Goal: Transaction & Acquisition: Purchase product/service

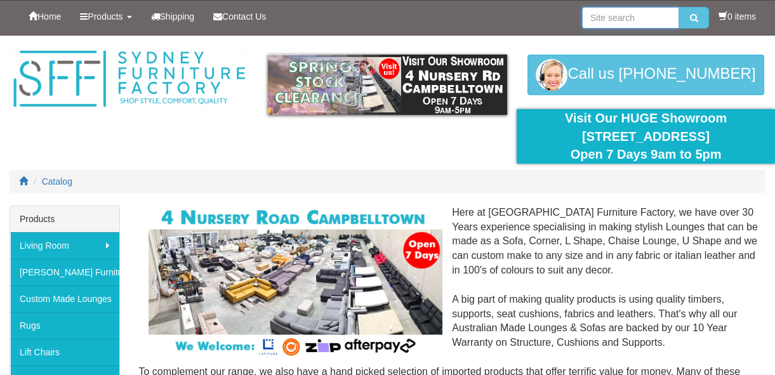
click at [627, 18] on input "search" at bounding box center [630, 18] width 97 height 22
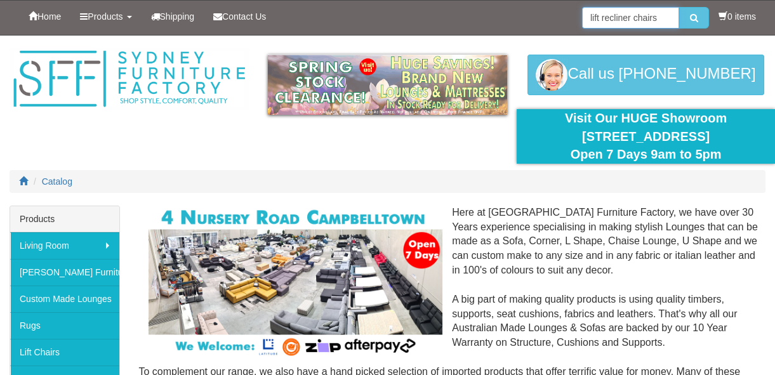
type input "lift recliner chairs"
click at [679, 7] on button "submit" at bounding box center [694, 18] width 30 height 22
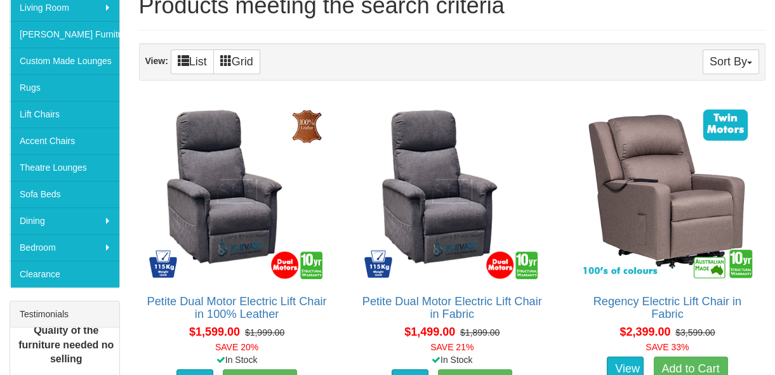
scroll to position [115, 0]
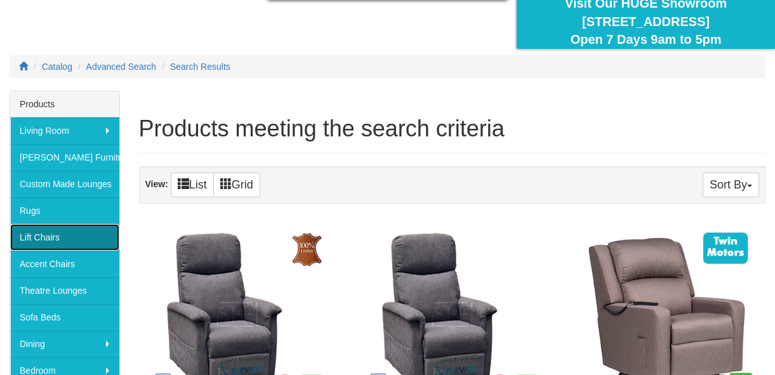
click at [56, 232] on link "Lift Chairs" at bounding box center [64, 237] width 109 height 27
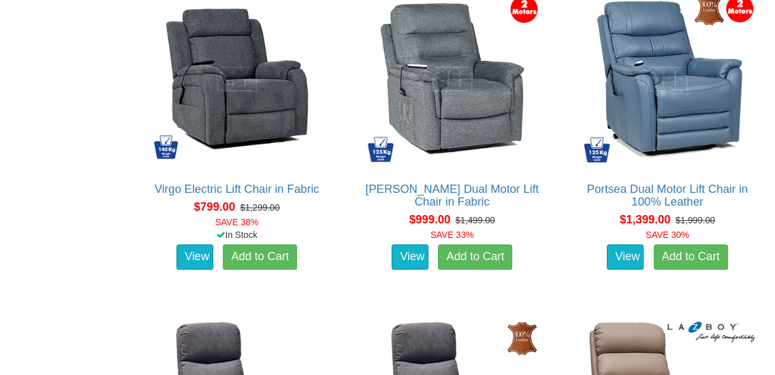
scroll to position [807, 0]
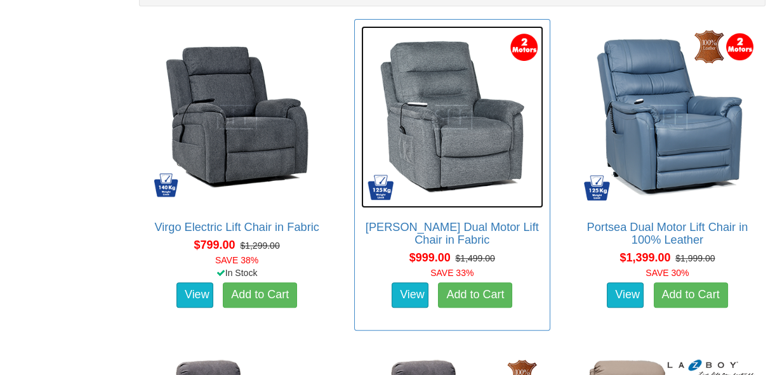
click at [470, 158] on img at bounding box center [452, 117] width 182 height 182
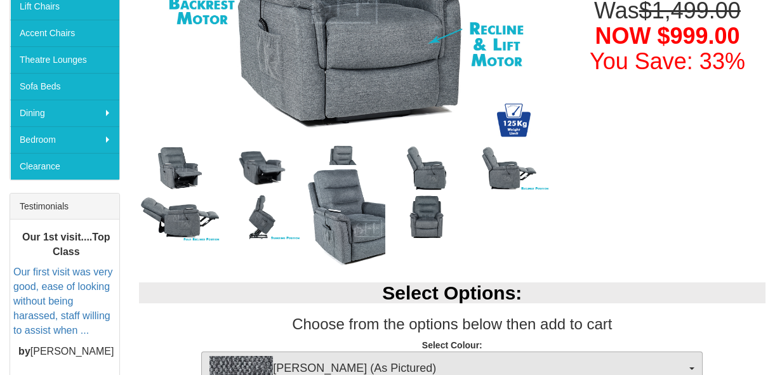
scroll to position [288, 0]
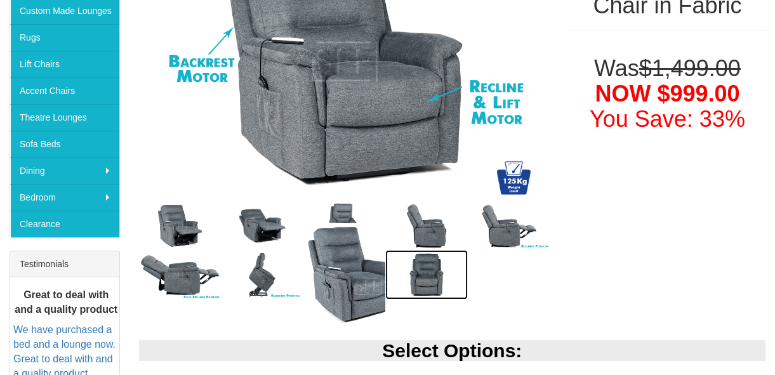
click at [420, 274] on img at bounding box center [426, 275] width 83 height 50
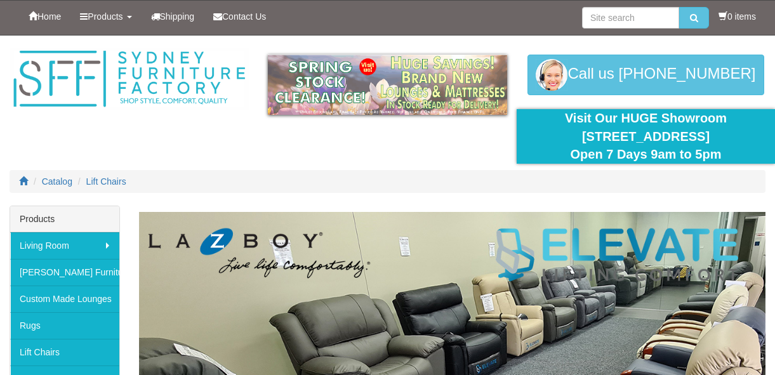
scroll to position [807, 0]
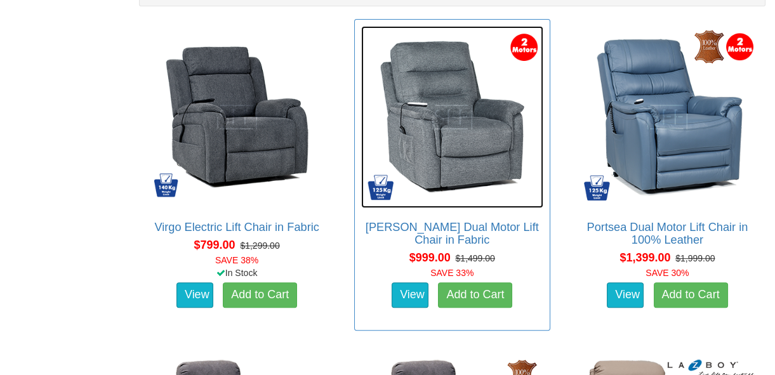
click at [482, 171] on img at bounding box center [452, 117] width 182 height 182
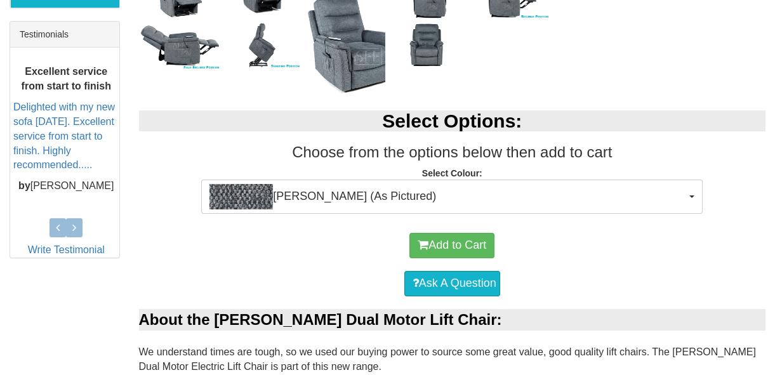
scroll to position [519, 0]
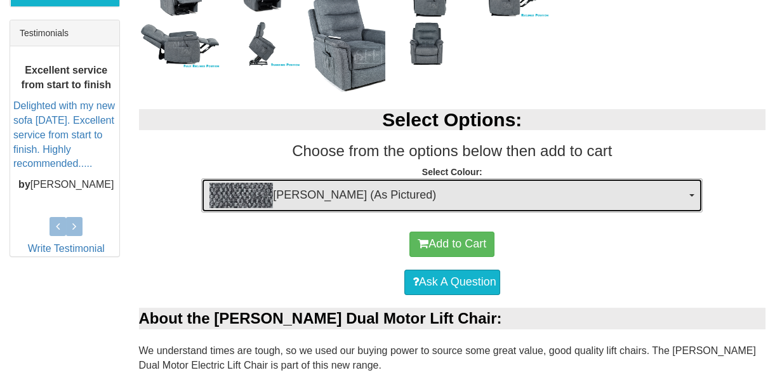
click at [692, 194] on span "button" at bounding box center [691, 195] width 5 height 3
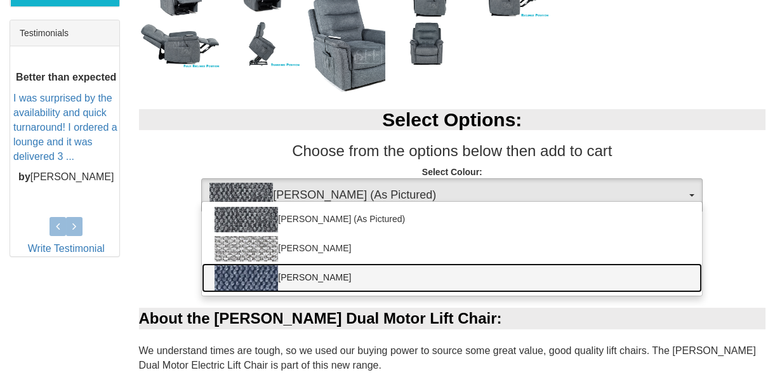
click at [453, 274] on link "[PERSON_NAME]" at bounding box center [452, 277] width 500 height 29
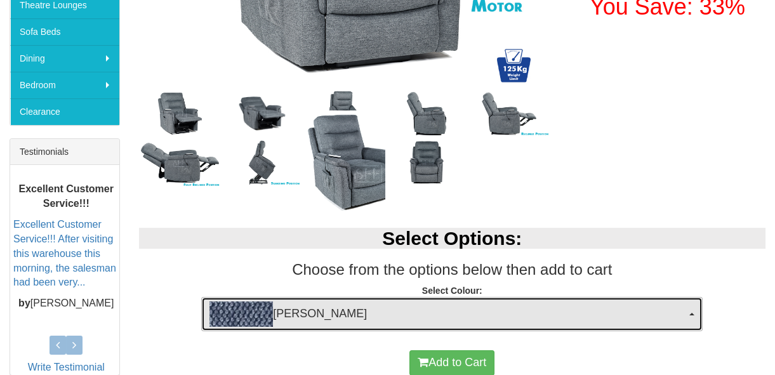
scroll to position [404, 0]
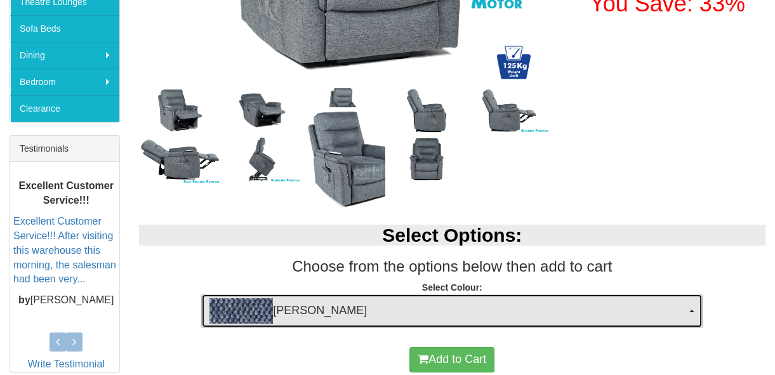
click at [689, 309] on button "[PERSON_NAME]" at bounding box center [451, 311] width 501 height 34
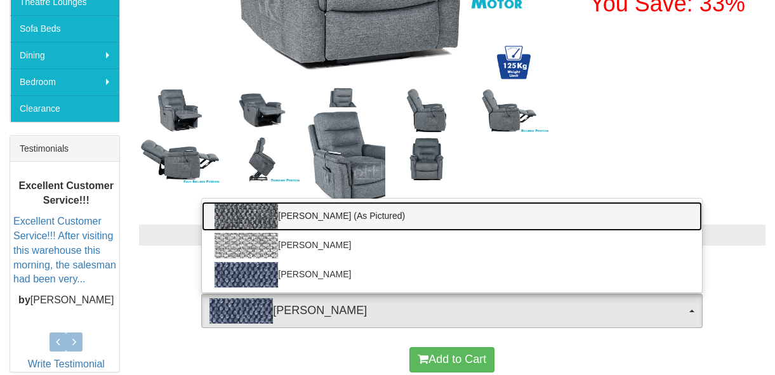
click at [500, 220] on link "[PERSON_NAME] (As Pictured)" at bounding box center [452, 216] width 500 height 29
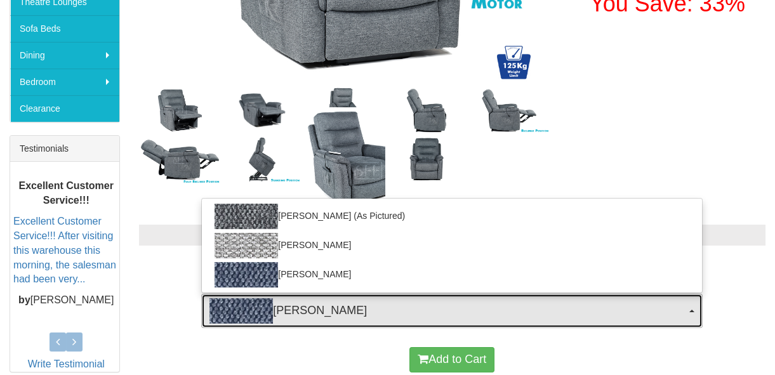
select select "2030"
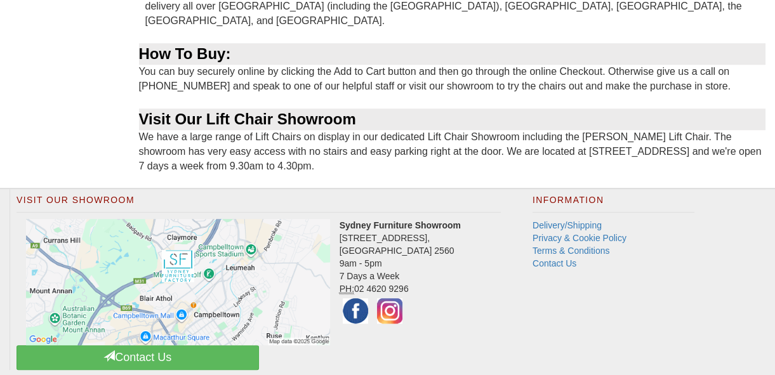
scroll to position [1673, 0]
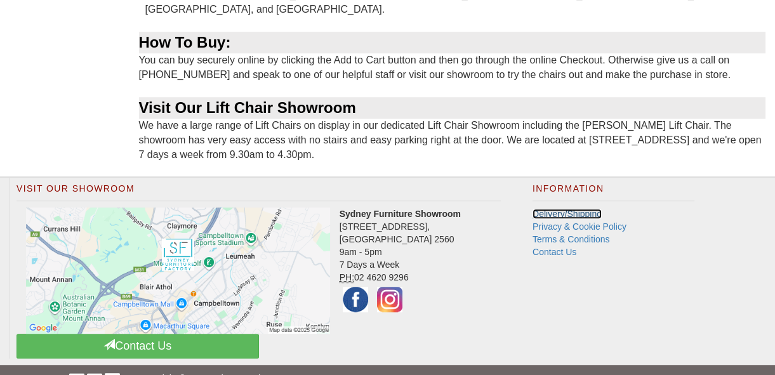
click at [567, 209] on link "Delivery/Shipping" at bounding box center [567, 214] width 69 height 10
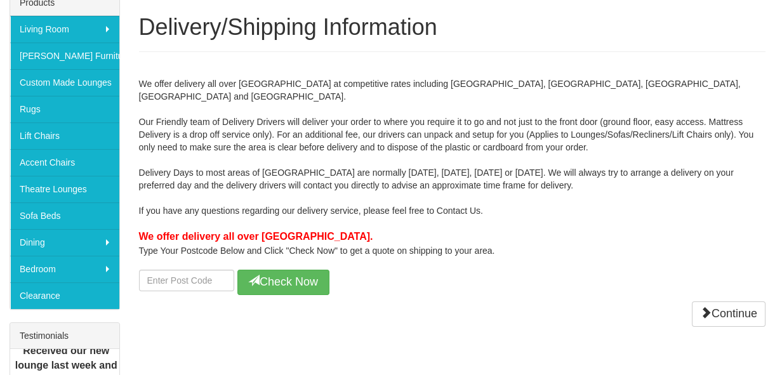
scroll to position [230, 0]
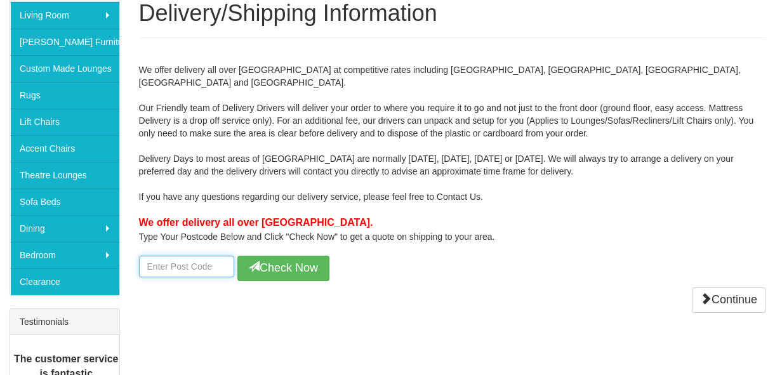
click at [195, 256] on input "number" at bounding box center [186, 267] width 95 height 22
type input "2224"
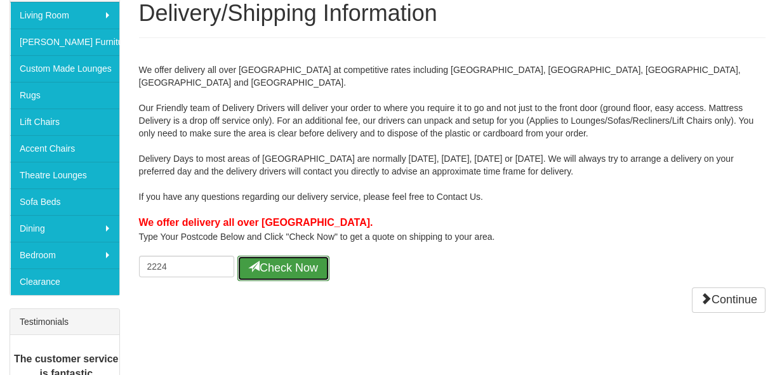
click at [281, 256] on button "Check Now" at bounding box center [283, 268] width 92 height 25
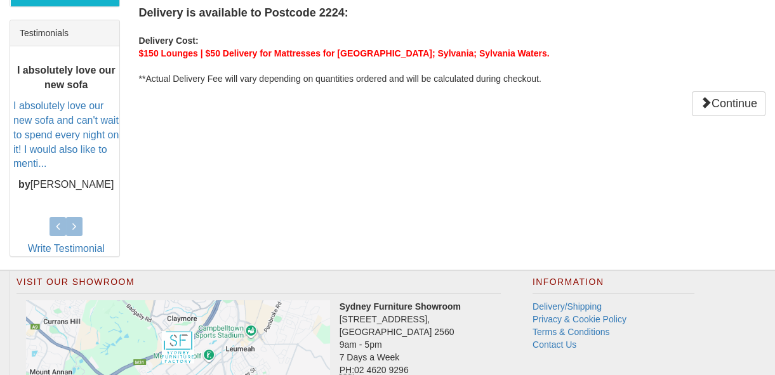
scroll to position [577, 0]
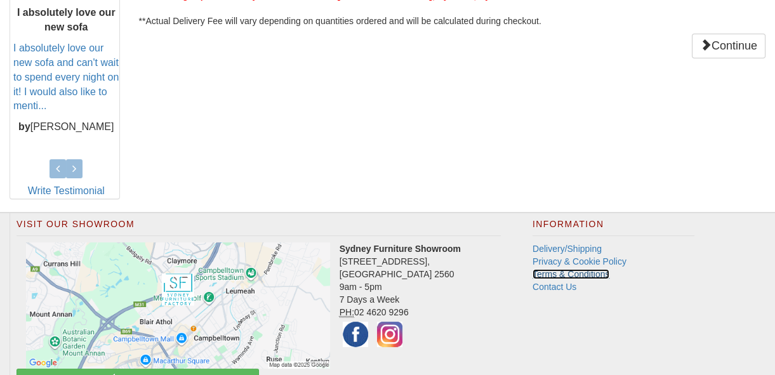
click at [576, 270] on link "Terms & Conditions" at bounding box center [571, 274] width 77 height 10
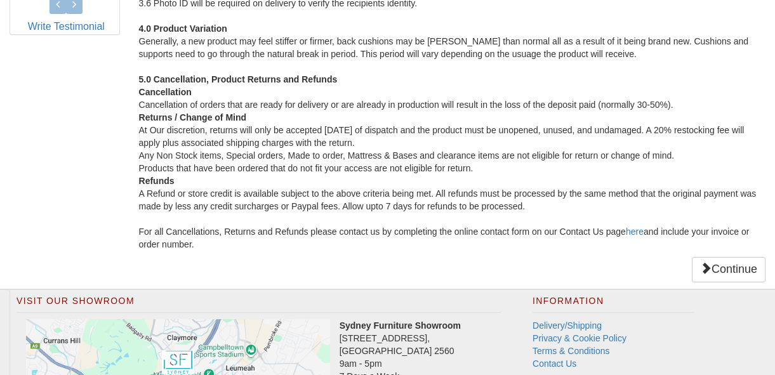
scroll to position [876, 0]
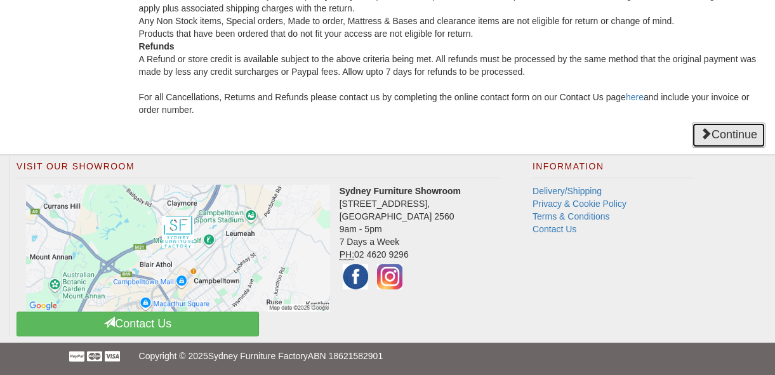
click at [725, 129] on link "Continue" at bounding box center [729, 134] width 74 height 25
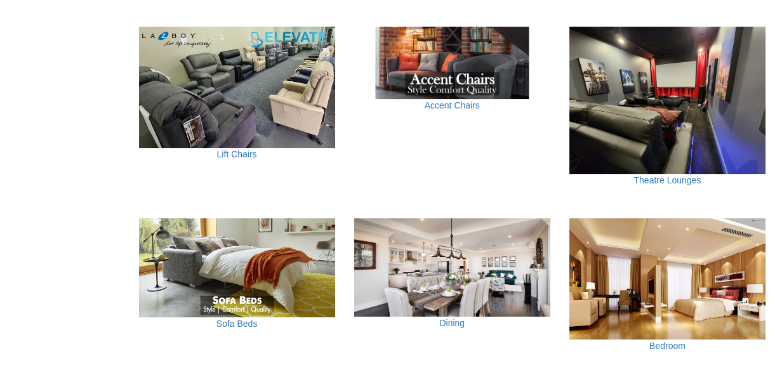
scroll to position [750, 0]
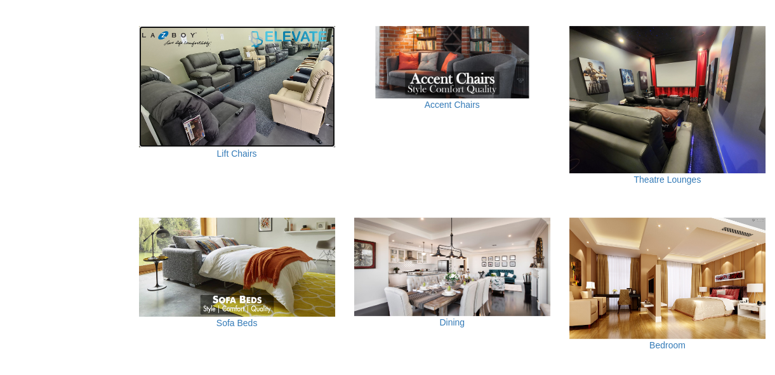
click at [226, 89] on img at bounding box center [237, 86] width 196 height 121
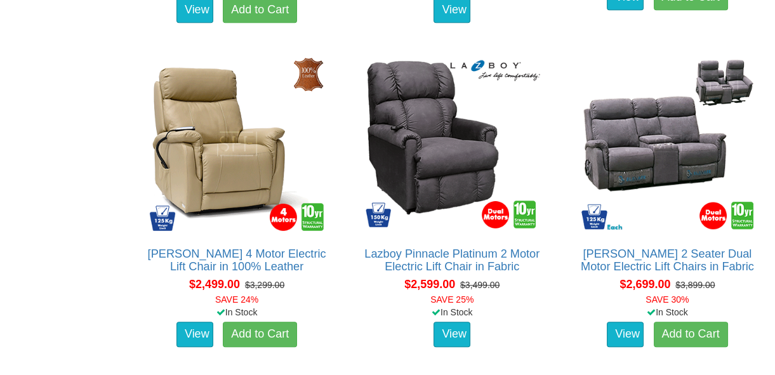
scroll to position [2423, 0]
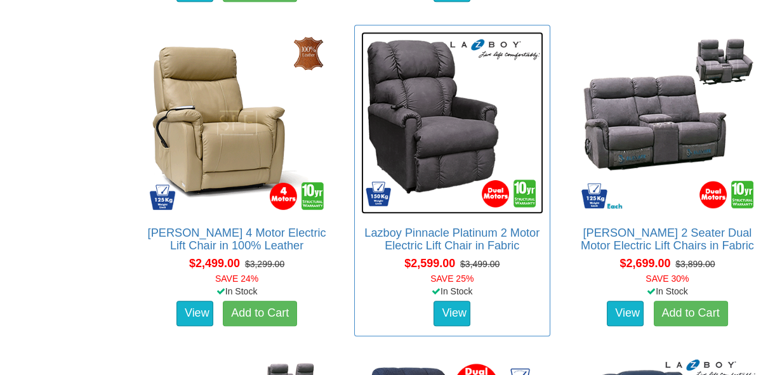
click at [459, 174] on img at bounding box center [452, 123] width 182 height 182
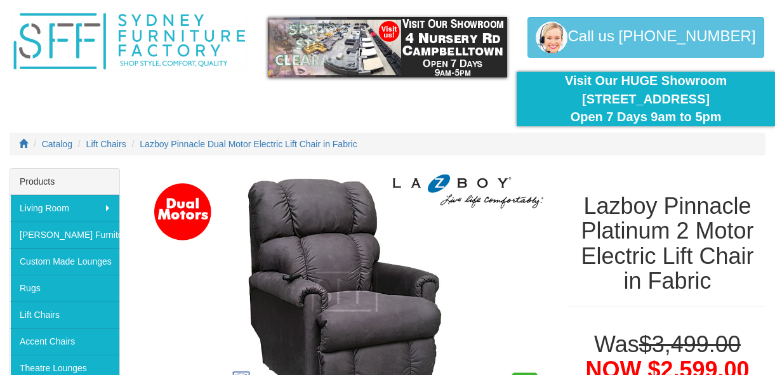
scroll to position [57, 0]
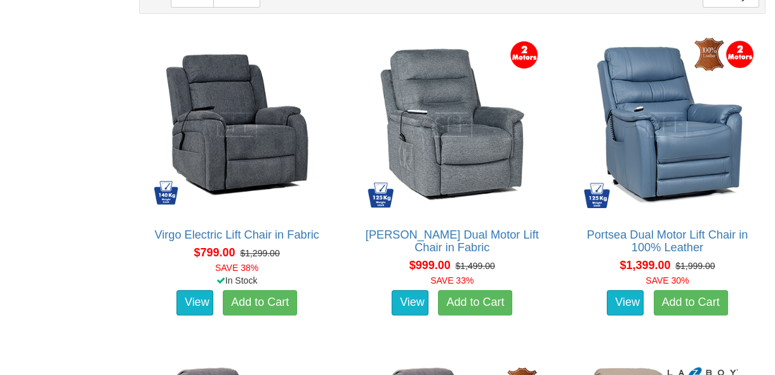
scroll to position [807, 0]
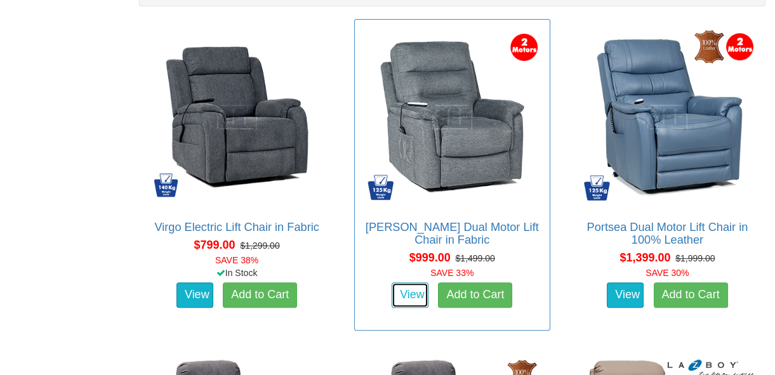
click at [411, 295] on link "View" at bounding box center [410, 294] width 37 height 25
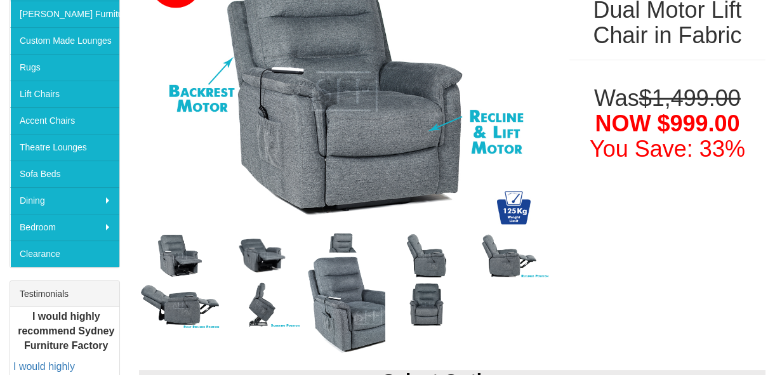
scroll to position [288, 0]
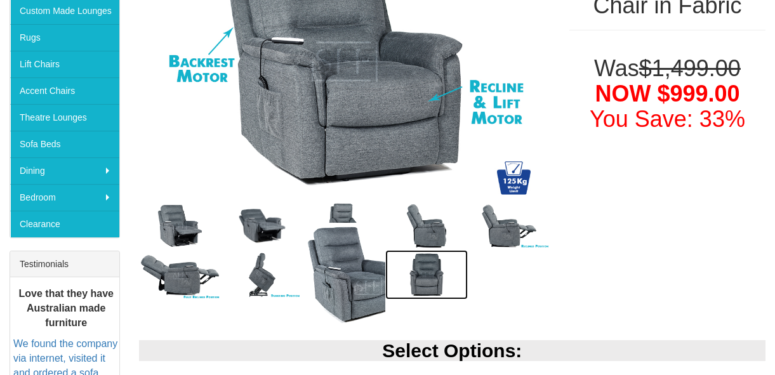
click at [427, 275] on img at bounding box center [426, 275] width 83 height 50
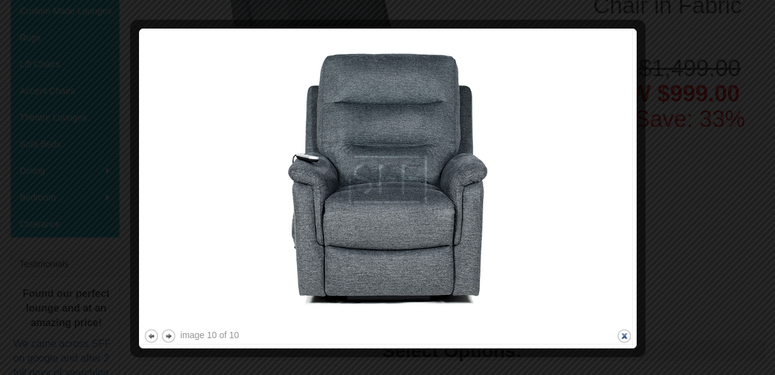
click at [624, 334] on button "close" at bounding box center [624, 336] width 16 height 16
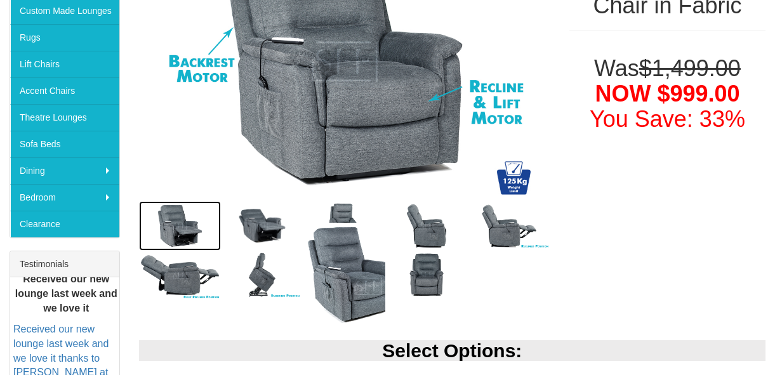
click at [183, 220] on img at bounding box center [180, 226] width 83 height 50
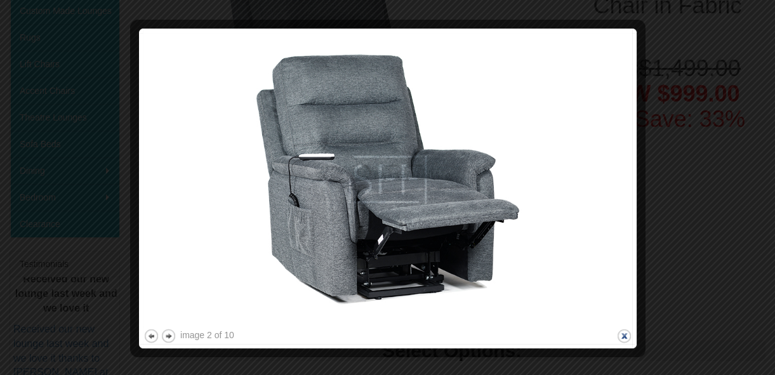
click at [628, 334] on button "close" at bounding box center [624, 336] width 16 height 16
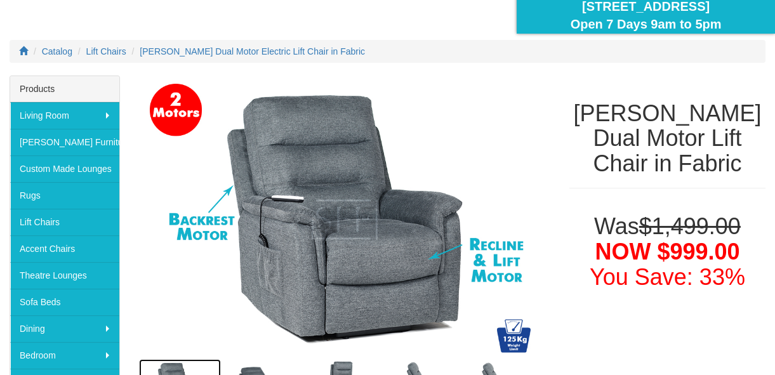
scroll to position [115, 0]
